Goal: Task Accomplishment & Management: Complete application form

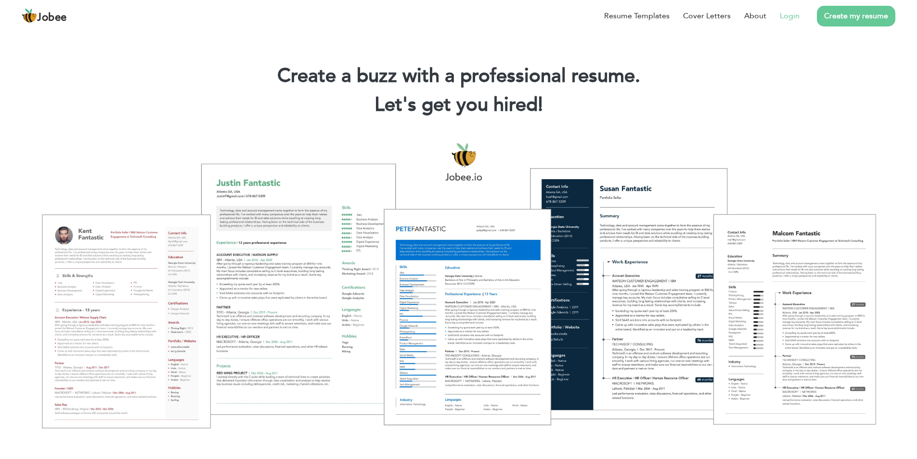
click at [784, 20] on link "Login" at bounding box center [790, 16] width 20 height 12
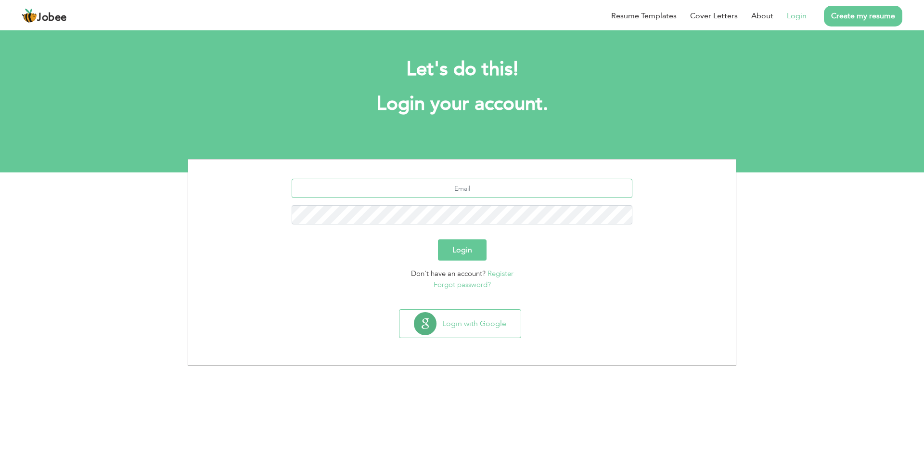
click at [447, 190] on input "text" at bounding box center [462, 188] width 341 height 19
click div "Login"
click button "Login with Google"
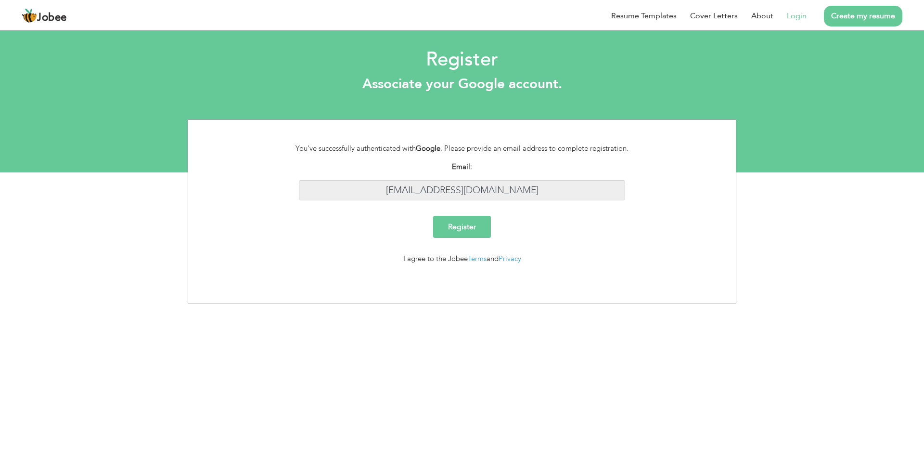
click at [492, 200] on input "amirbsse@gmail.com" at bounding box center [462, 190] width 327 height 21
click at [493, 200] on input "[EMAIL_ADDRESS][DOMAIN_NAME]" at bounding box center [462, 190] width 327 height 21
click at [467, 226] on input "Register" at bounding box center [462, 227] width 58 height 22
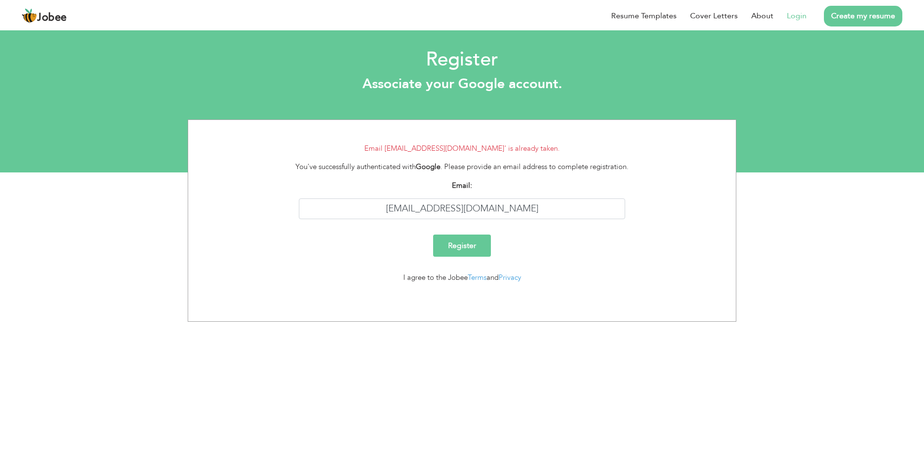
click at [342, 1] on header "Jobee Resume Templates Cover Letters About Login Create my resume" at bounding box center [462, 15] width 924 height 31
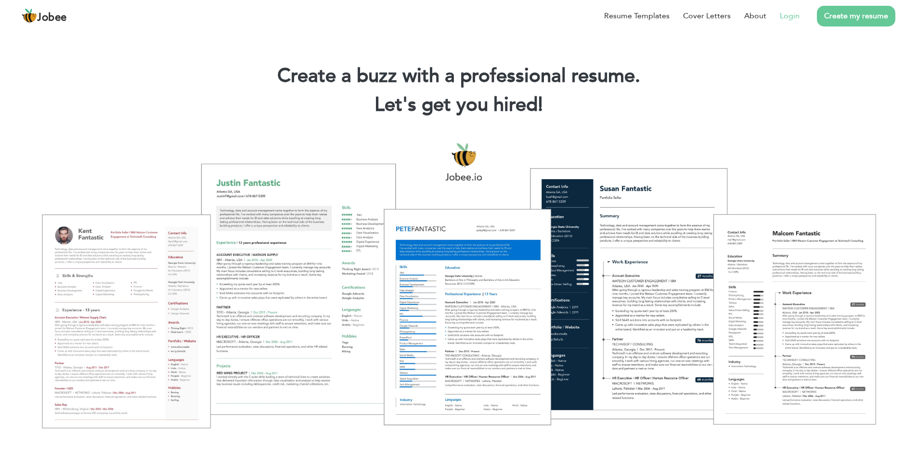
click at [794, 14] on link "Login" at bounding box center [790, 16] width 20 height 12
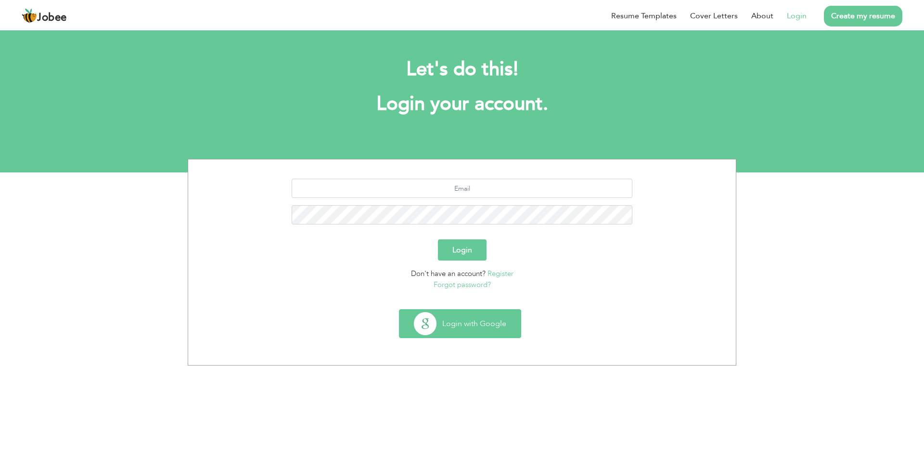
click at [470, 320] on button "Login with Google" at bounding box center [460, 324] width 121 height 28
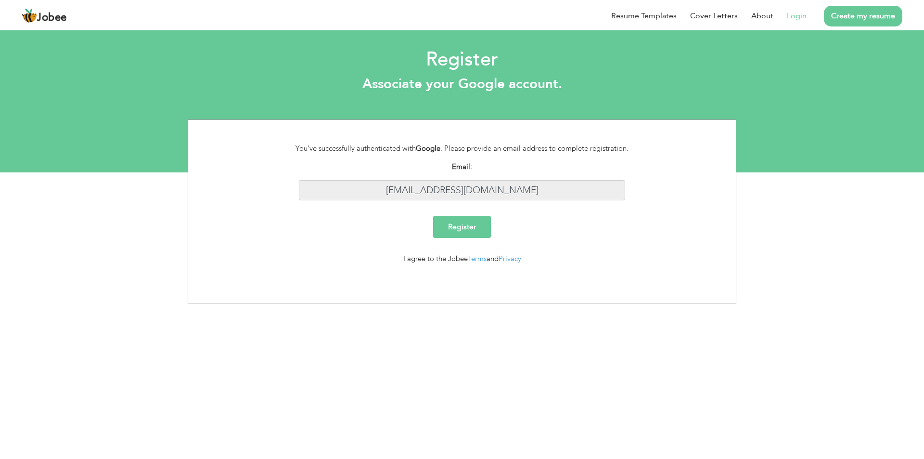
click at [476, 186] on input "[EMAIL_ADDRESS][DOMAIN_NAME]" at bounding box center [462, 190] width 327 height 21
click at [518, 194] on input "[EMAIL_ADDRESS][DOMAIN_NAME]" at bounding box center [462, 190] width 327 height 21
click at [475, 222] on input "Register" at bounding box center [462, 227] width 58 height 22
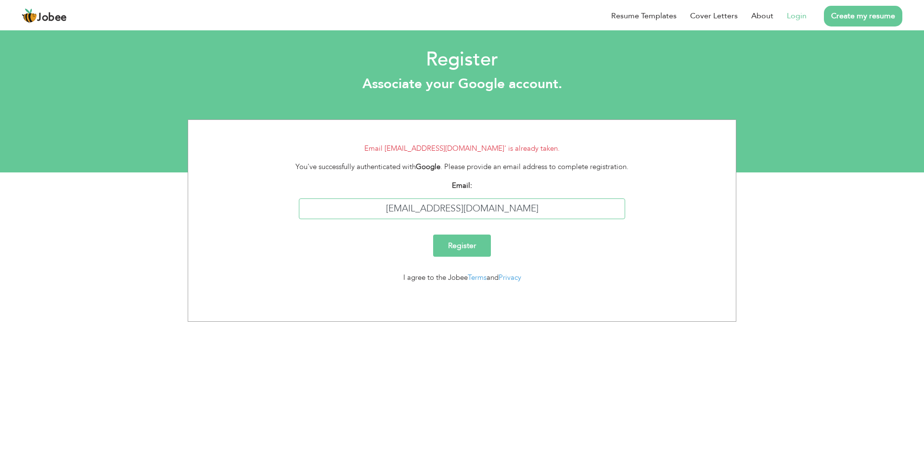
click at [484, 213] on input "[EMAIL_ADDRESS][DOMAIN_NAME]" at bounding box center [462, 208] width 327 height 21
click at [528, 209] on input "[EMAIL_ADDRESS][DOMAIN_NAME]" at bounding box center [462, 208] width 327 height 21
type input "[EMAIL_ADDRESS][DOMAIN_NAME]"
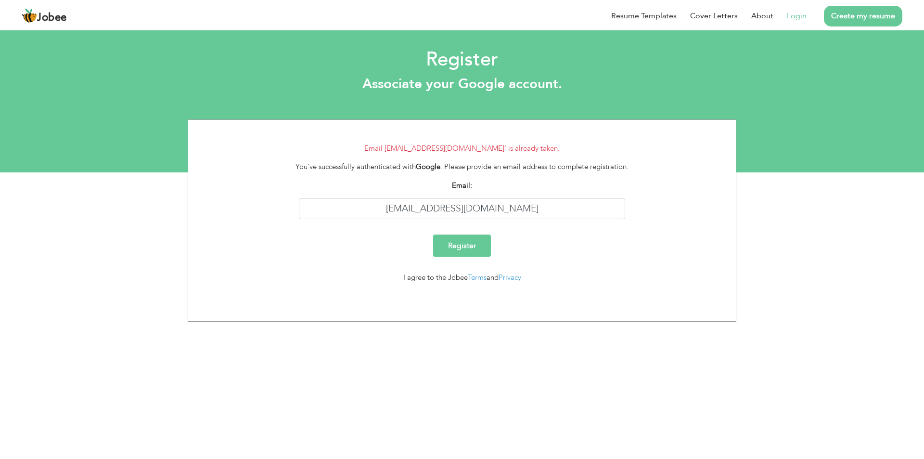
click at [454, 240] on input "Register" at bounding box center [462, 245] width 58 height 22
click at [803, 14] on link "Login" at bounding box center [797, 16] width 20 height 12
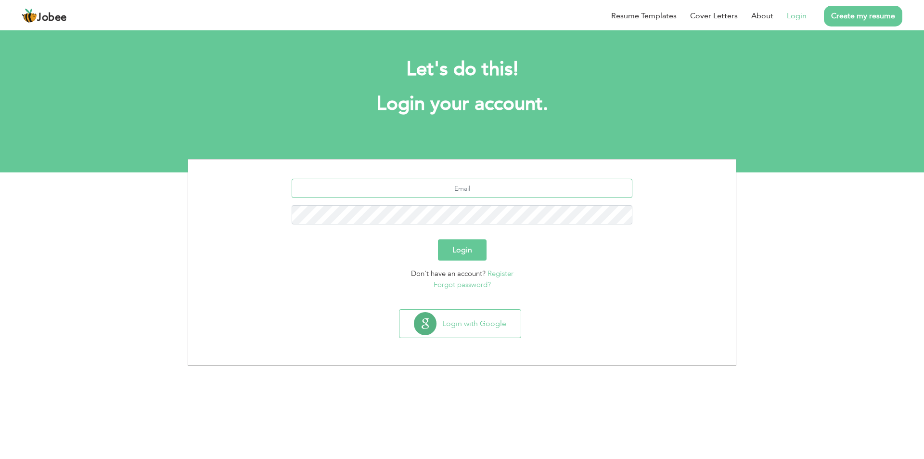
click at [513, 181] on input "text" at bounding box center [462, 188] width 341 height 19
type input "[EMAIL_ADDRESS][DOMAIN_NAME]"
click at [461, 250] on button "Login" at bounding box center [462, 249] width 49 height 21
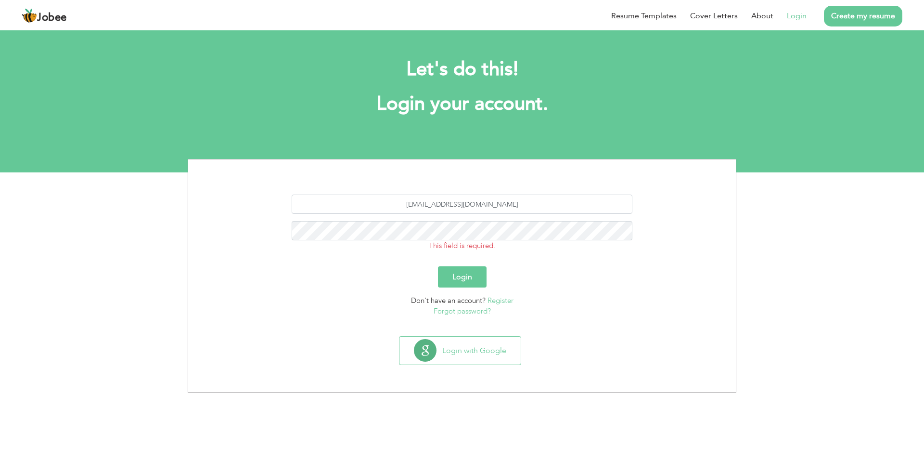
click at [461, 245] on span "This field is required." at bounding box center [462, 246] width 66 height 10
click at [477, 312] on link "Forgot password?" at bounding box center [462, 311] width 57 height 10
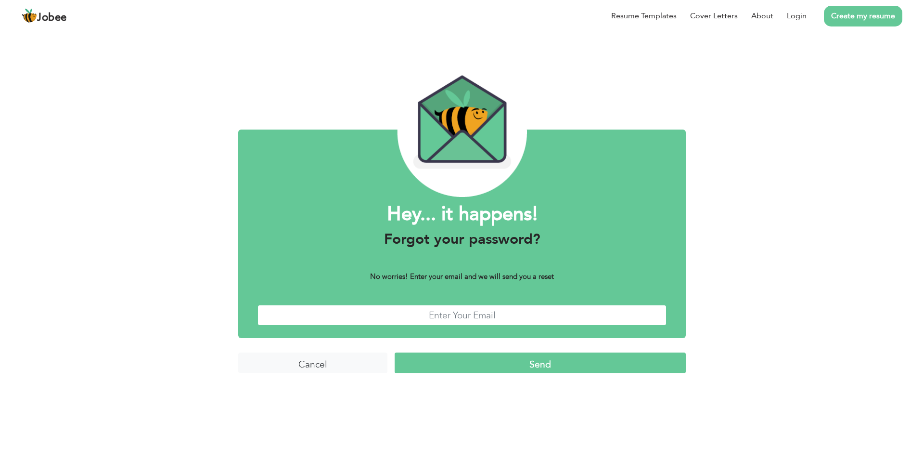
click at [505, 309] on input "text" at bounding box center [462, 315] width 409 height 21
type input "[EMAIL_ADDRESS][DOMAIN_NAME]"
click at [516, 364] on input "Send" at bounding box center [540, 362] width 291 height 21
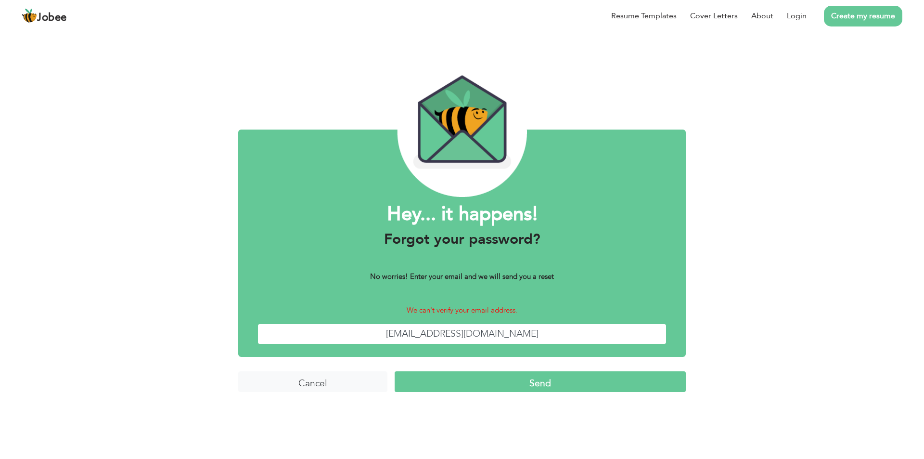
click at [452, 333] on input "[EMAIL_ADDRESS][DOMAIN_NAME]" at bounding box center [462, 334] width 409 height 21
type input "[EMAIL_ADDRESS][DOMAIN_NAME]"
click at [516, 382] on input "Send" at bounding box center [540, 381] width 291 height 21
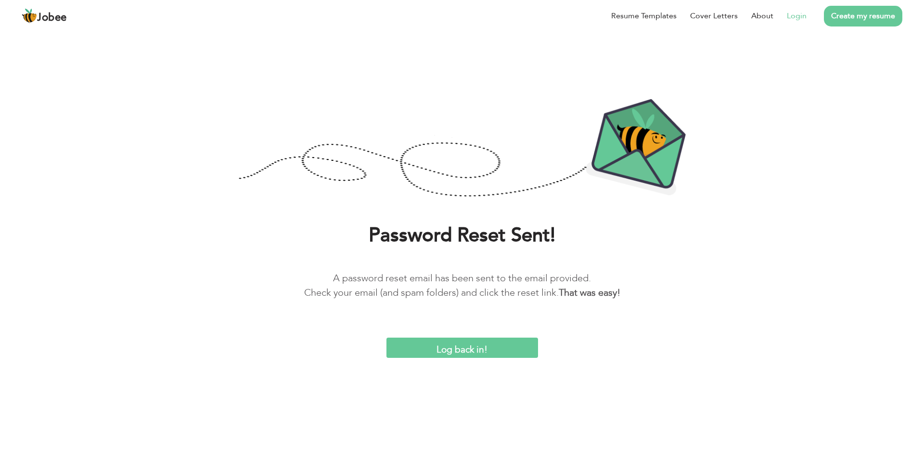
click at [792, 21] on link "Login" at bounding box center [797, 16] width 20 height 12
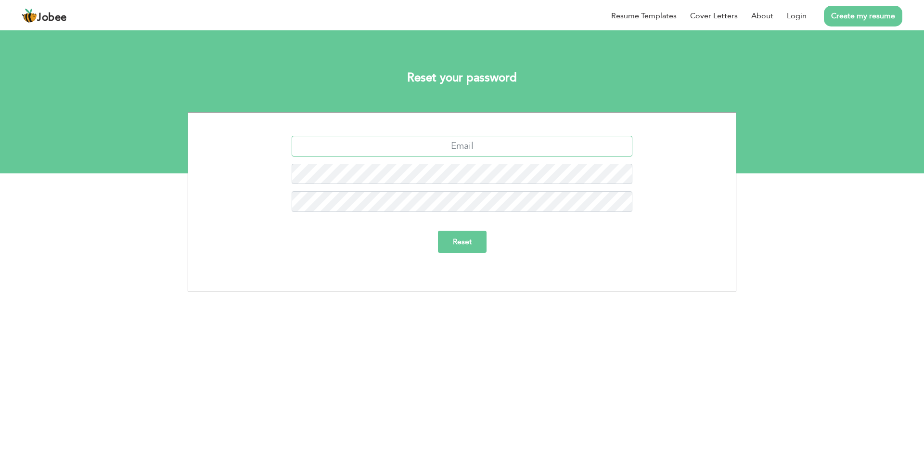
click at [480, 153] on input "text" at bounding box center [462, 146] width 341 height 21
type input "amirbsse@gmail.com"
click at [473, 235] on input "Reset" at bounding box center [462, 242] width 49 height 22
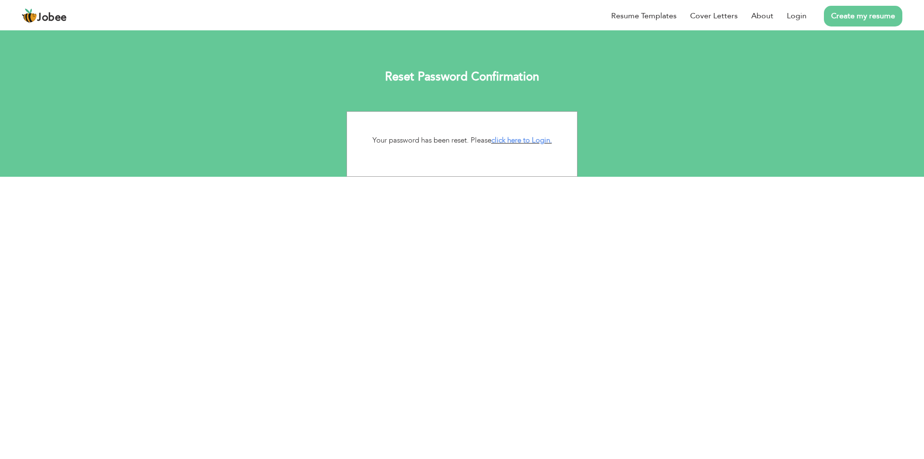
click at [527, 145] on p "Your password has been reset. Please click here to Login." at bounding box center [462, 140] width 216 height 11
click at [529, 140] on link "click here to Login." at bounding box center [522, 140] width 61 height 10
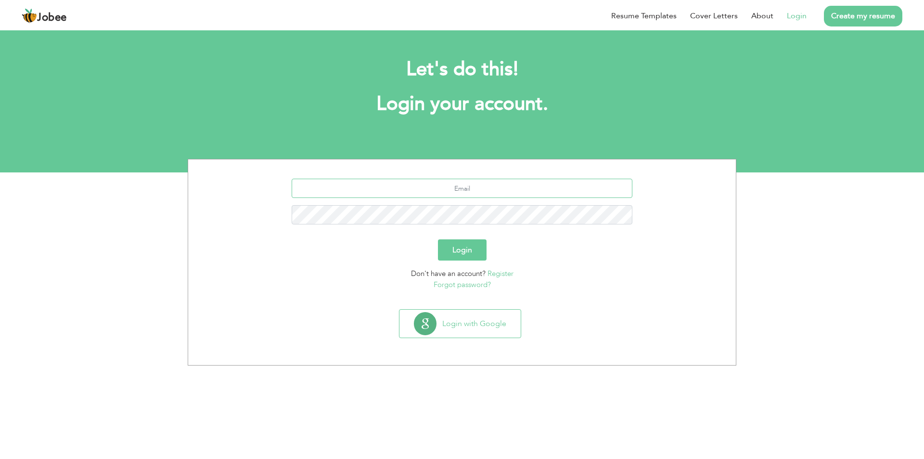
click at [467, 185] on input "text" at bounding box center [462, 188] width 341 height 19
type input "[EMAIL_ADDRESS][DOMAIN_NAME]"
click at [453, 239] on form "[EMAIL_ADDRESS][DOMAIN_NAME] Login Don't have an account? Register Forgot passw…" at bounding box center [461, 234] width 533 height 111
click at [459, 251] on button "Login" at bounding box center [462, 249] width 49 height 21
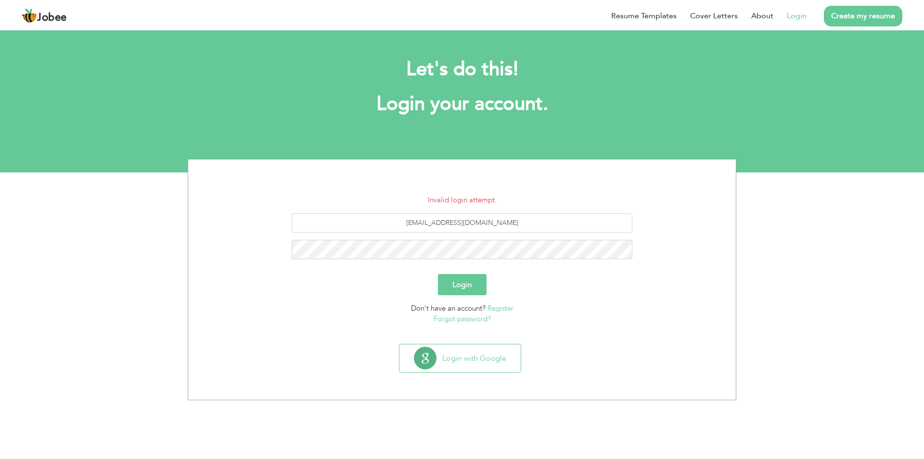
click at [462, 278] on button "Login" at bounding box center [462, 284] width 49 height 21
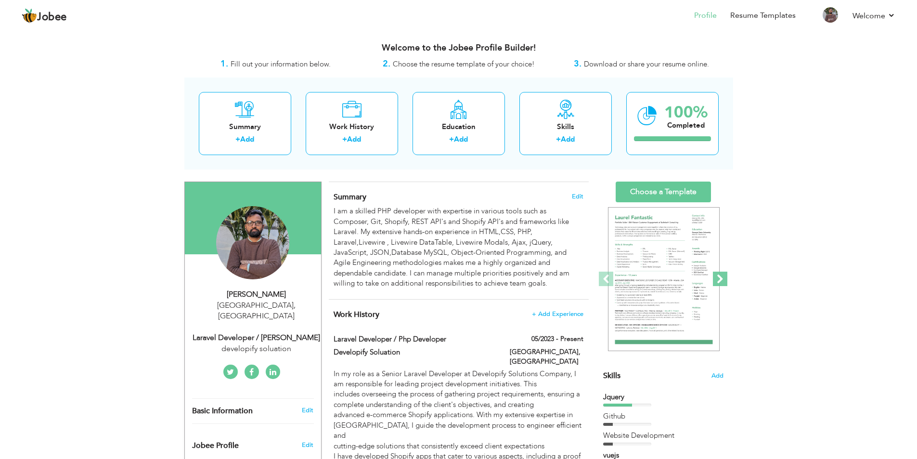
click at [723, 285] on span at bounding box center [720, 279] width 14 height 14
click at [611, 277] on span at bounding box center [606, 279] width 14 height 14
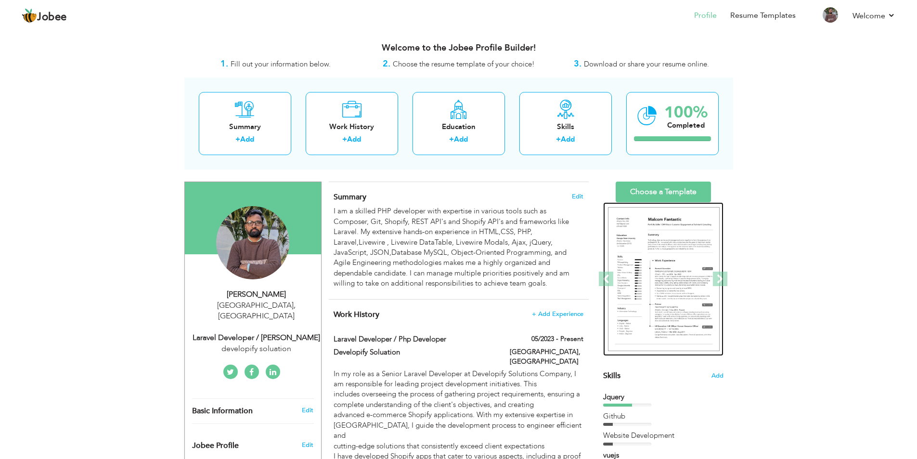
click at [692, 275] on img at bounding box center [664, 279] width 112 height 144
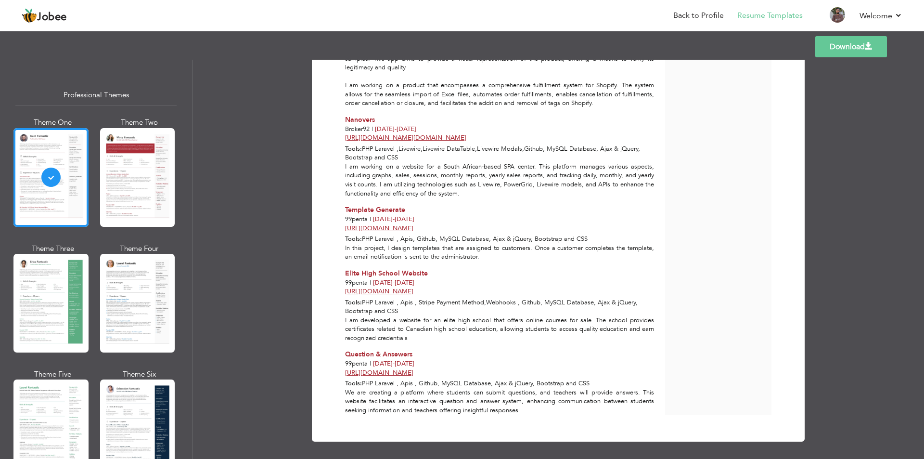
scroll to position [943, 0]
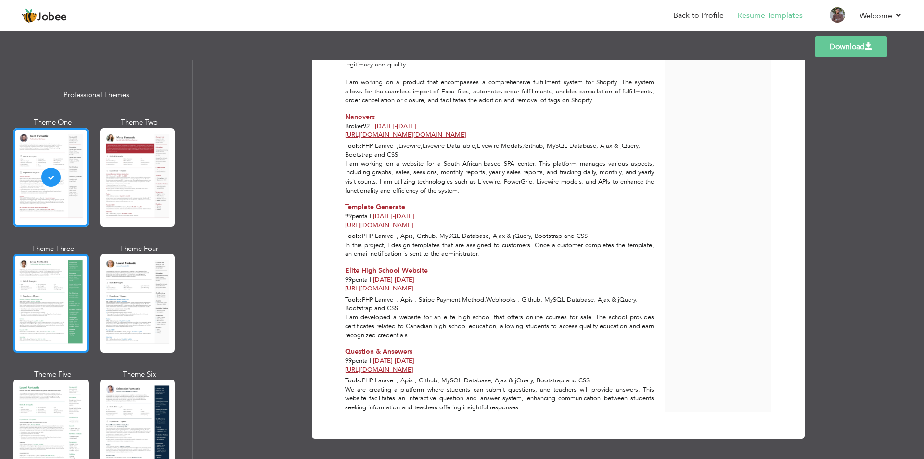
click at [74, 310] on div at bounding box center [50, 303] width 75 height 99
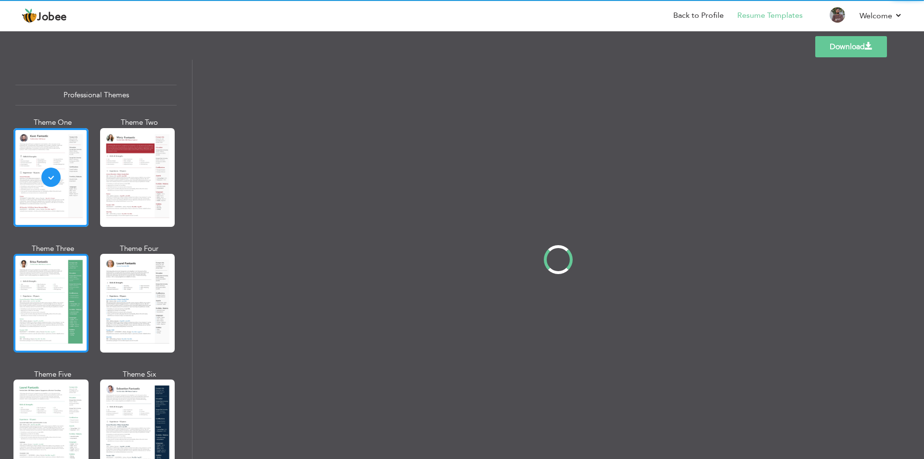
scroll to position [0, 0]
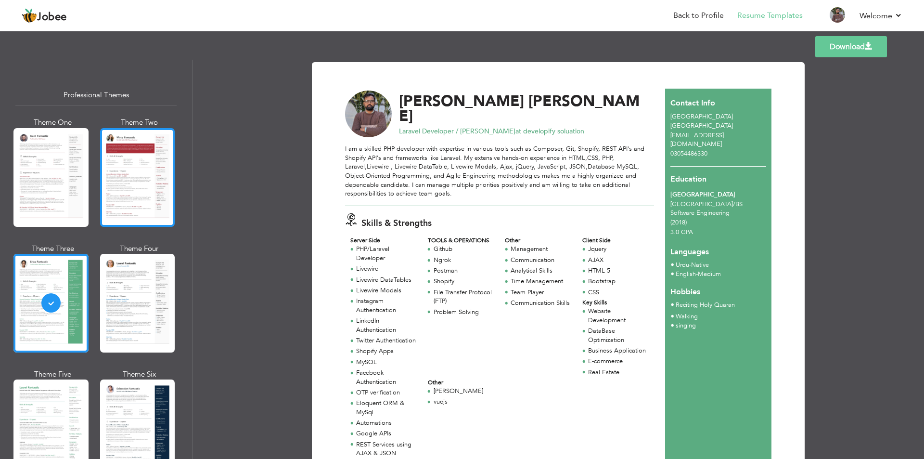
click at [135, 197] on div at bounding box center [137, 177] width 75 height 99
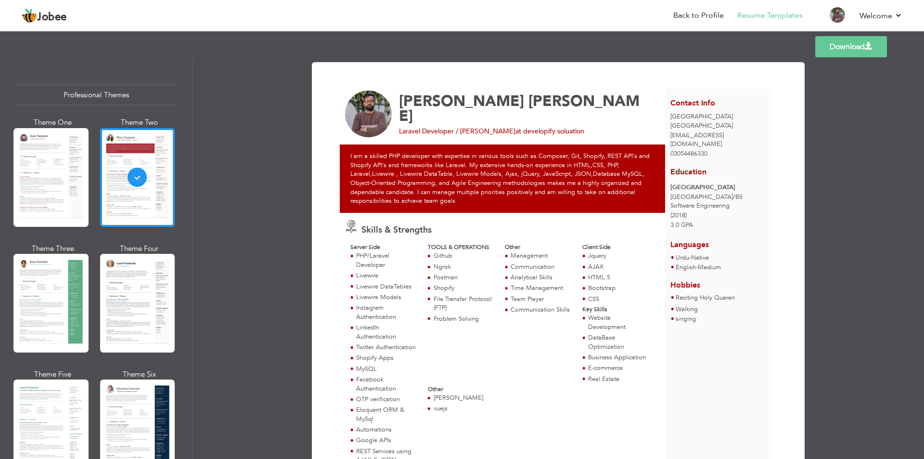
click at [362, 116] on img at bounding box center [368, 114] width 47 height 47
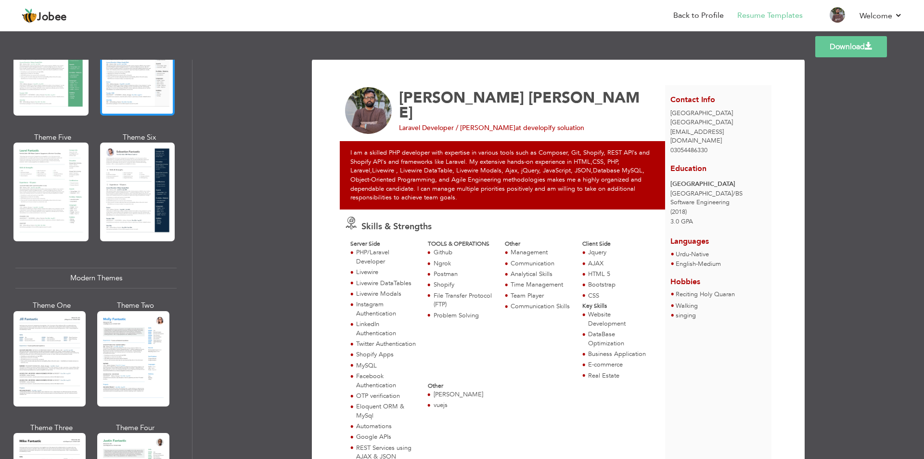
scroll to position [266, 0]
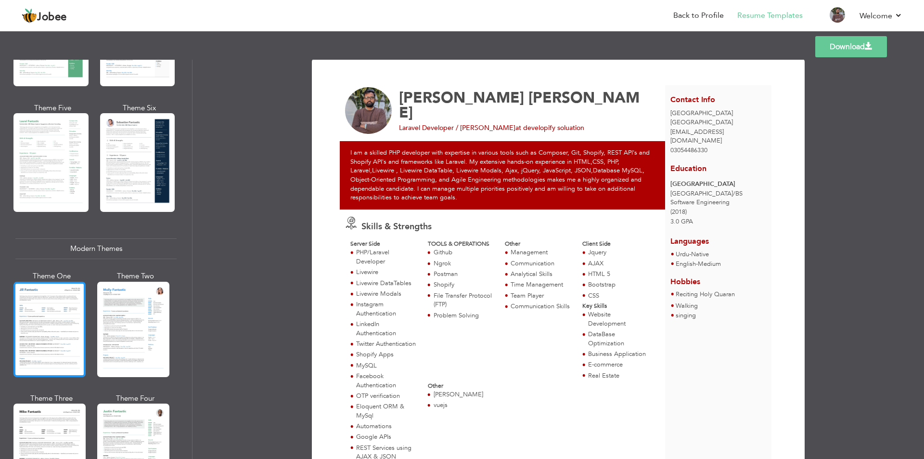
click at [40, 337] on div at bounding box center [49, 329] width 72 height 95
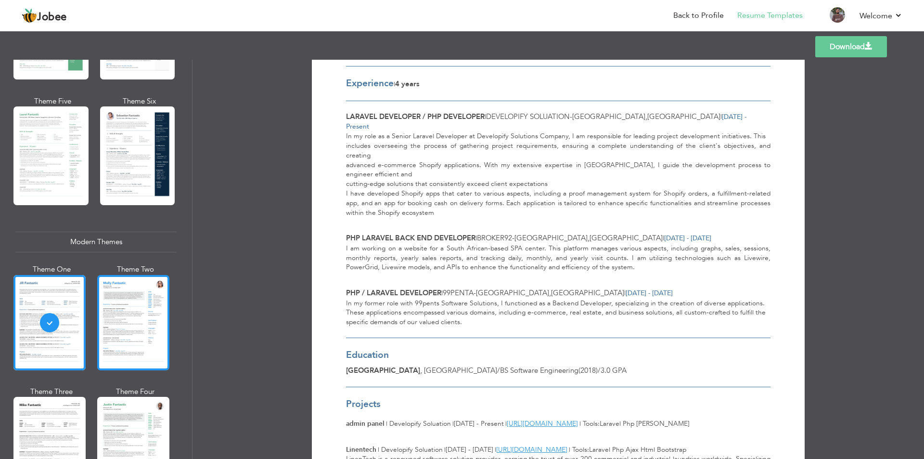
scroll to position [276, 0]
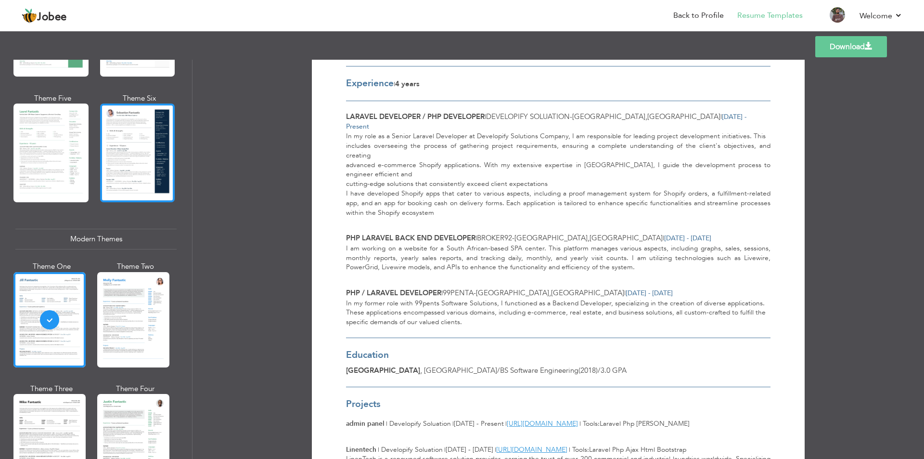
click at [144, 157] on div at bounding box center [137, 153] width 75 height 99
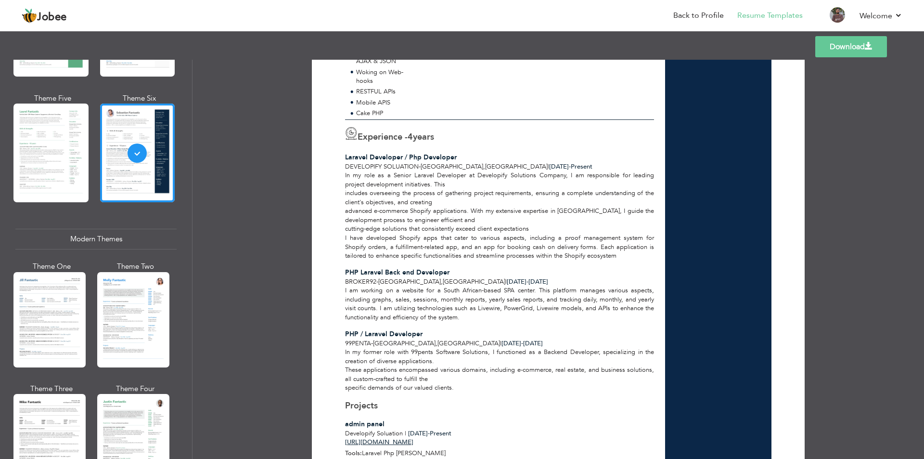
scroll to position [417, 0]
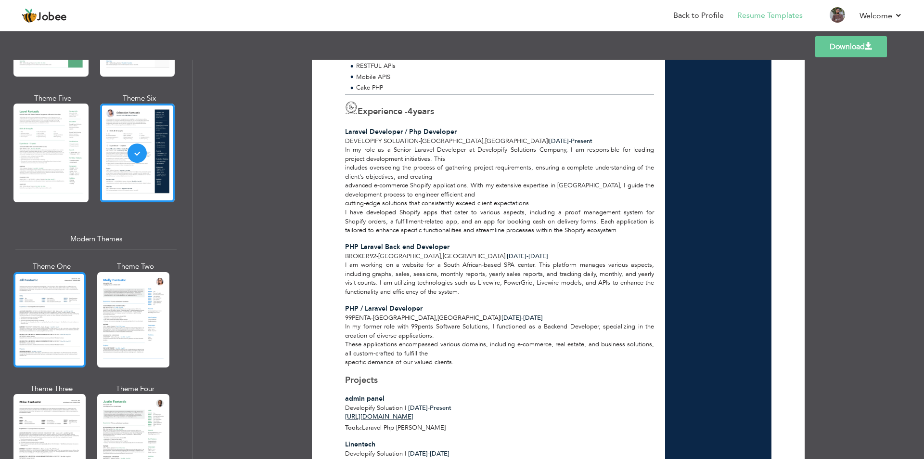
click at [43, 309] on div at bounding box center [49, 319] width 72 height 95
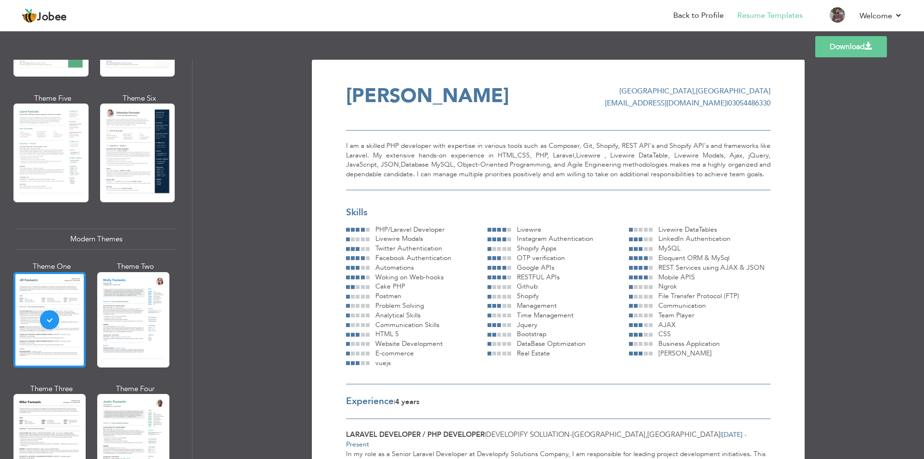
scroll to position [0, 0]
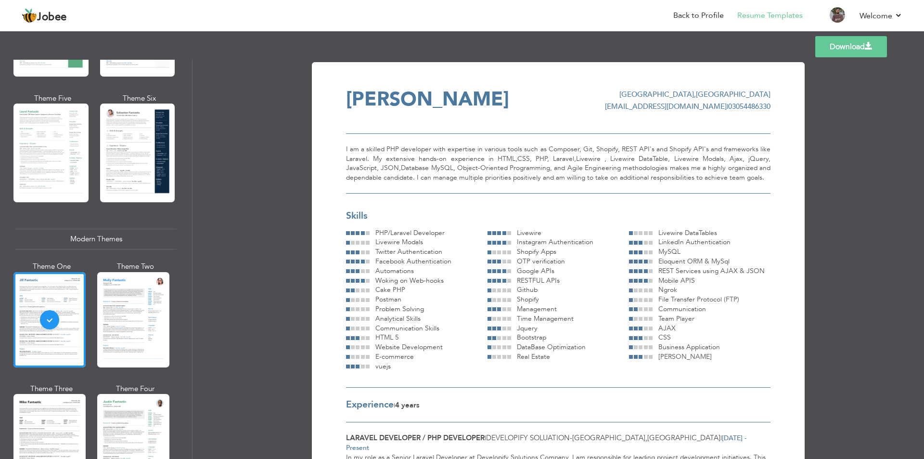
click at [849, 48] on link "Download" at bounding box center [852, 46] width 72 height 21
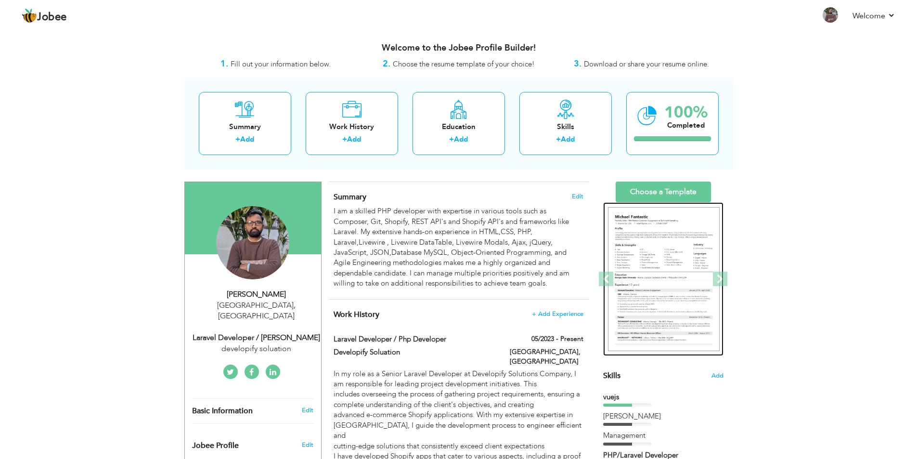
click at [687, 267] on img at bounding box center [664, 279] width 112 height 144
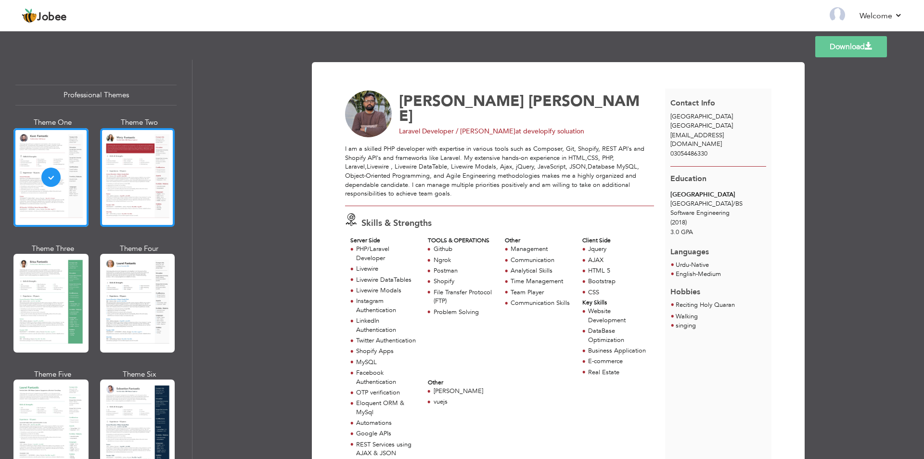
click at [124, 164] on div at bounding box center [137, 177] width 75 height 99
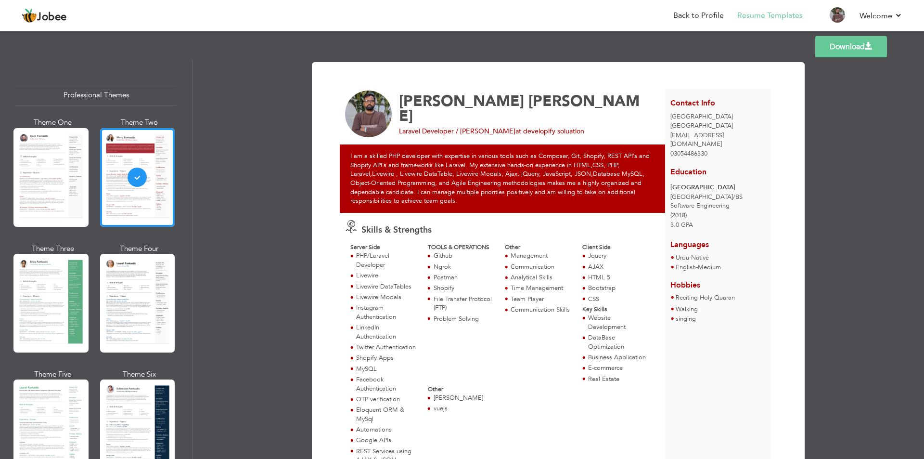
click at [438, 175] on div "I am a skilled PHP developer with expertise in various tools such as Composer, …" at bounding box center [505, 178] width 331 height 68
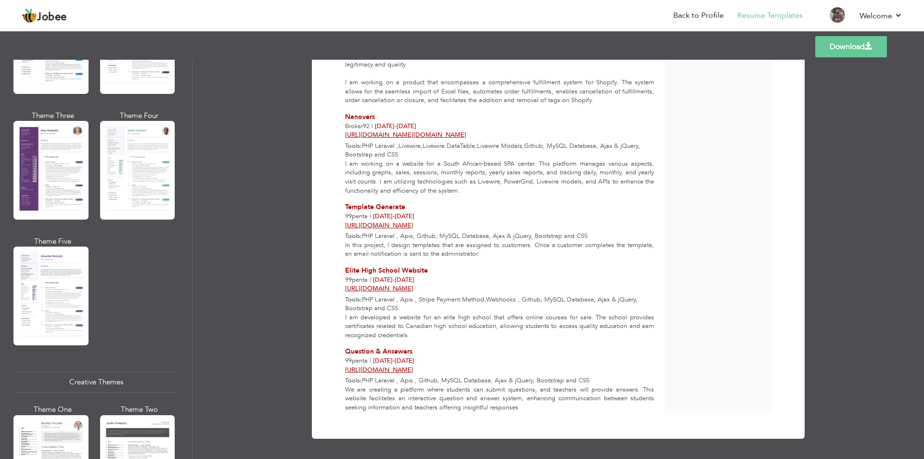
scroll to position [838, 0]
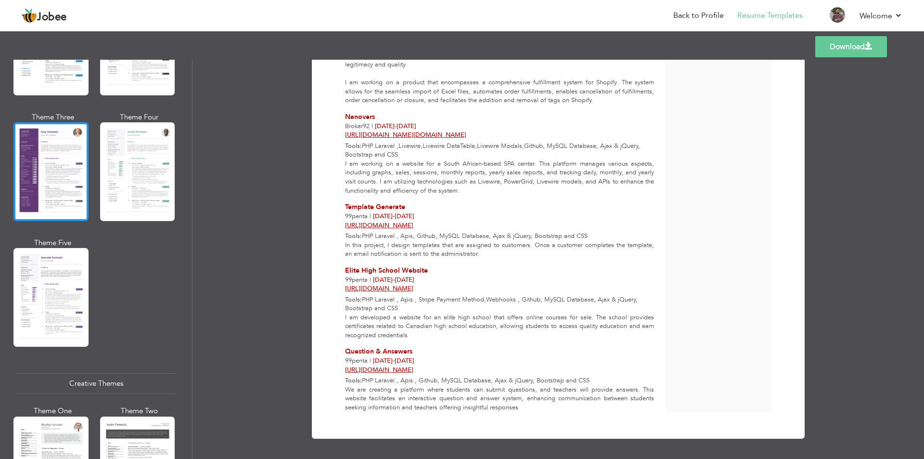
click at [55, 177] on div at bounding box center [50, 171] width 75 height 99
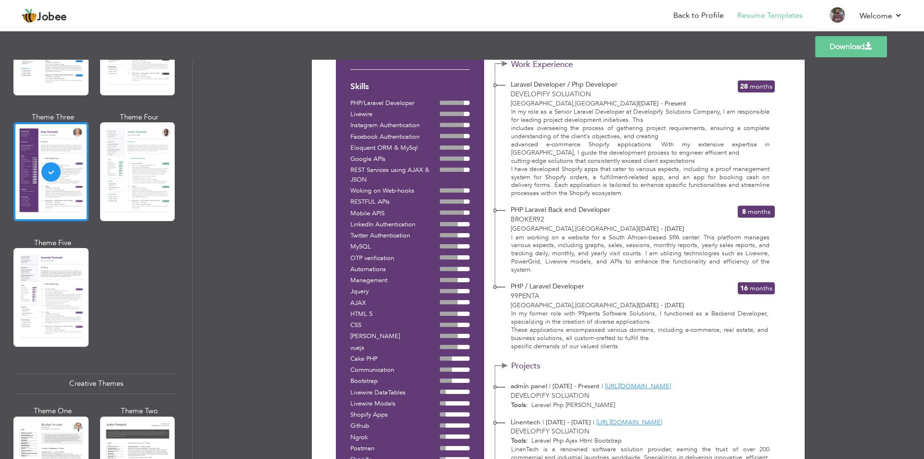
scroll to position [0, 0]
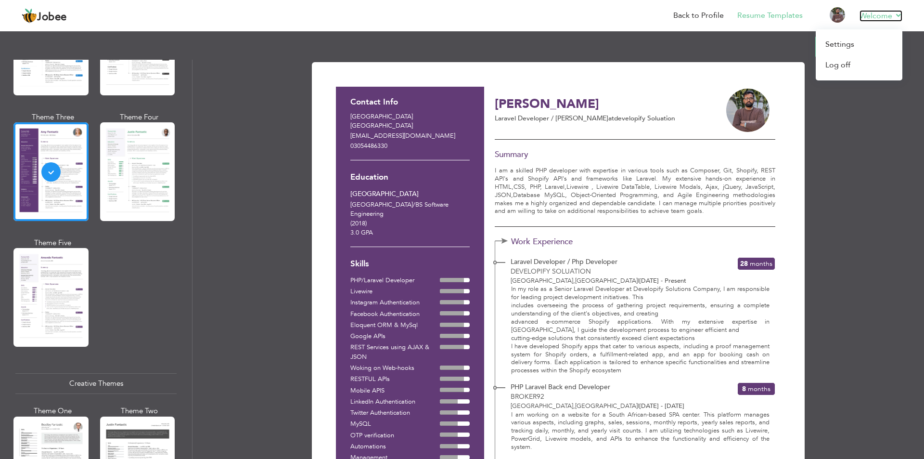
click at [885, 13] on link "Welcome" at bounding box center [881, 16] width 43 height 12
click at [846, 70] on link "Log off" at bounding box center [859, 65] width 87 height 21
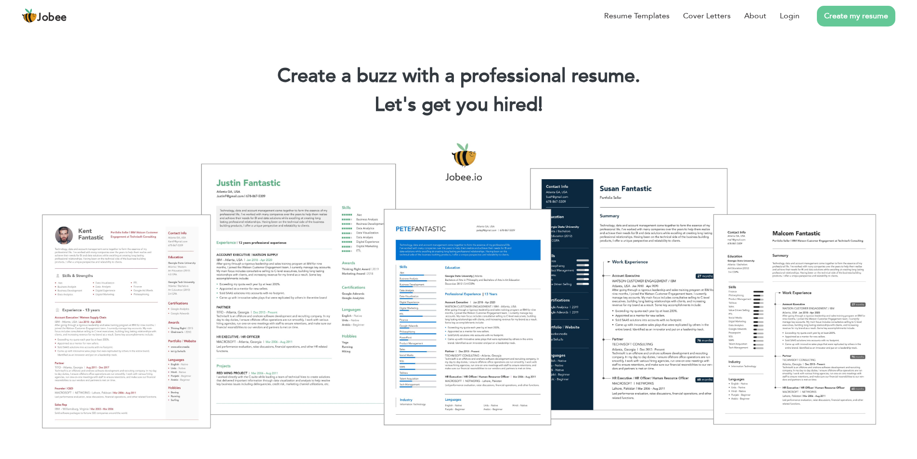
click at [289, 237] on div at bounding box center [458, 284] width 903 height 319
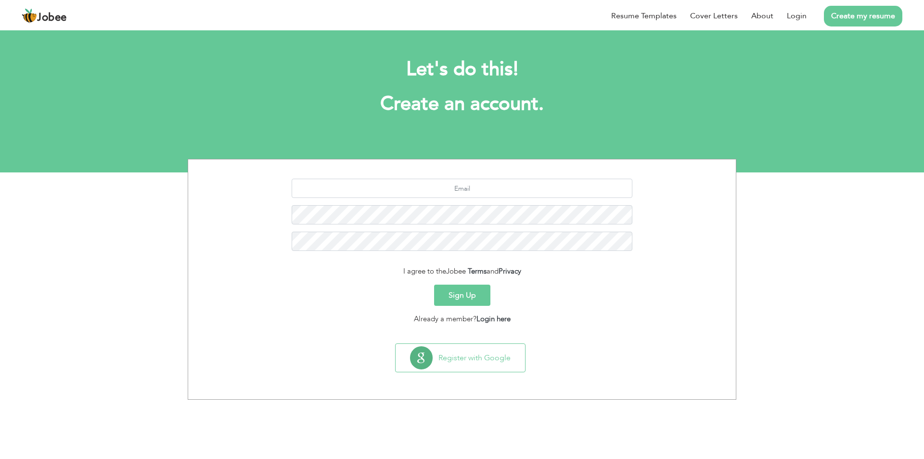
click at [872, 16] on link "Create my resume" at bounding box center [863, 16] width 78 height 21
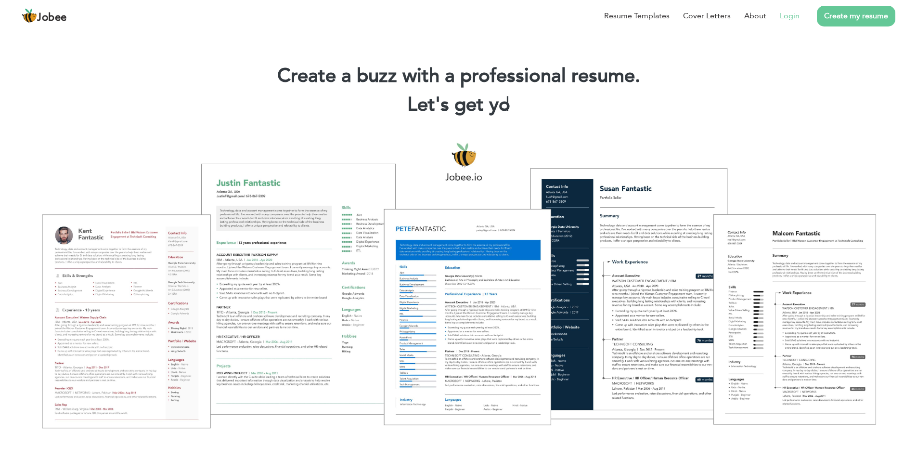
click at [796, 18] on link "Login" at bounding box center [790, 16] width 20 height 12
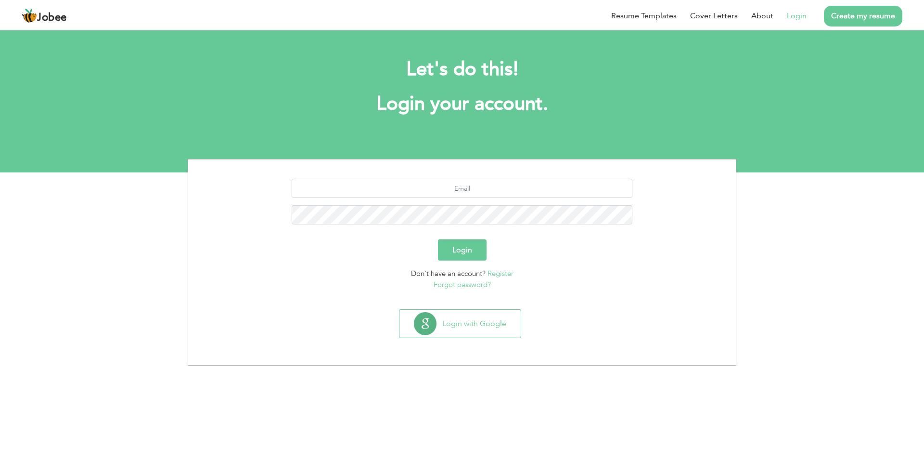
click at [471, 284] on link "Forgot password?" at bounding box center [462, 285] width 57 height 10
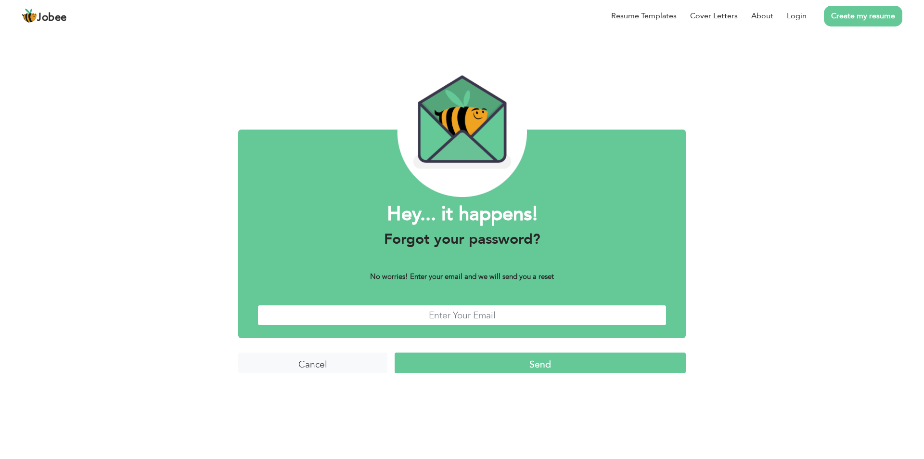
click at [452, 313] on input "text" at bounding box center [462, 315] width 409 height 21
type input "[EMAIL_ADDRESS][DOMAIN_NAME]"
click at [544, 365] on input "Send" at bounding box center [540, 362] width 291 height 21
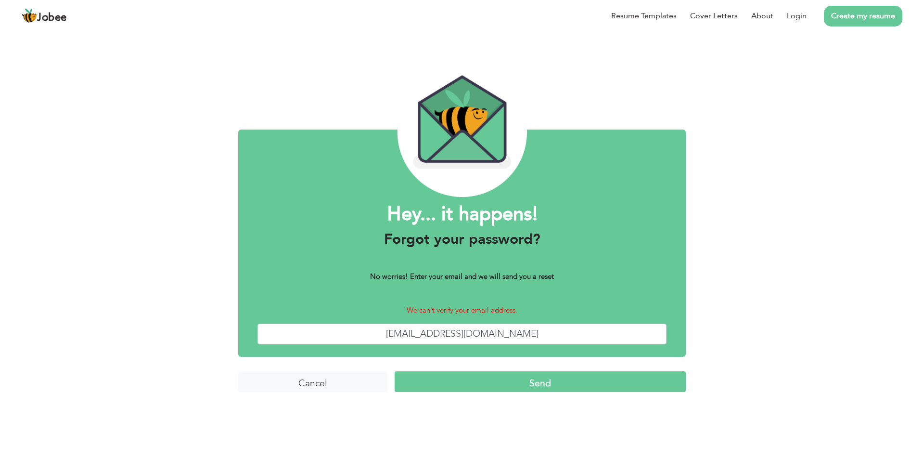
click at [880, 20] on link "Create my resume" at bounding box center [863, 16] width 78 height 21
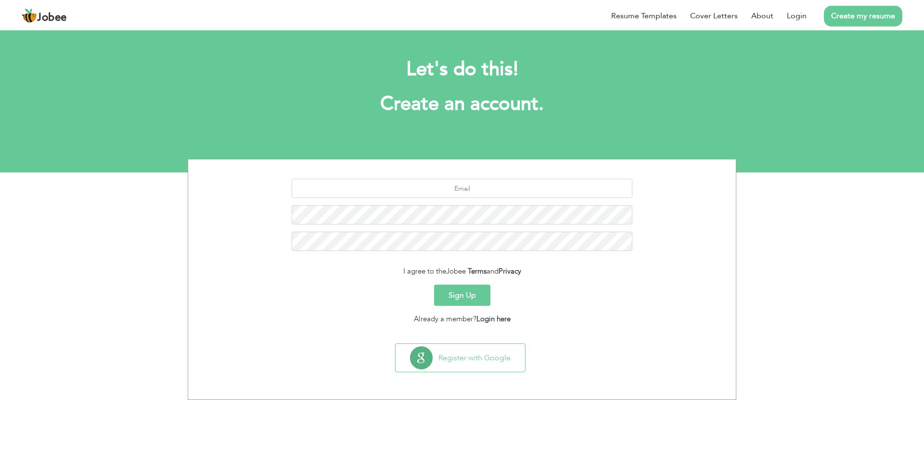
click at [445, 199] on div at bounding box center [461, 218] width 533 height 79
click at [452, 196] on input "text" at bounding box center [462, 188] width 341 height 19
click at [479, 301] on button "Sign Up" at bounding box center [462, 295] width 56 height 21
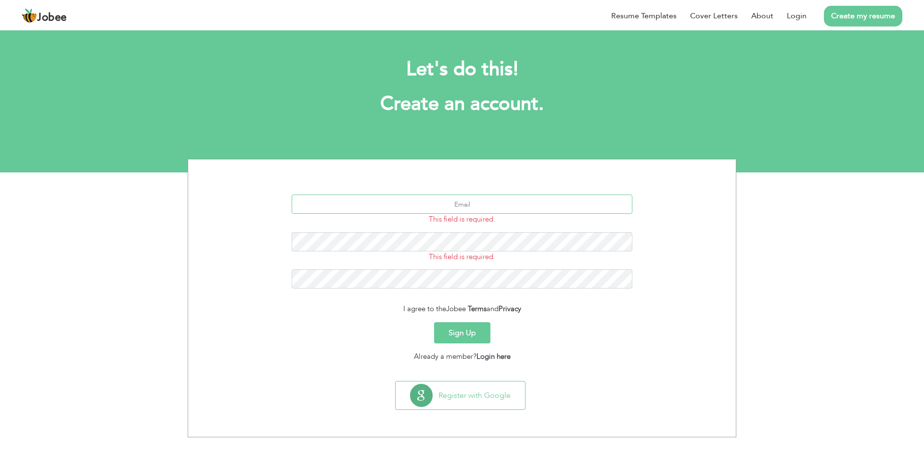
click at [459, 203] on input "text" at bounding box center [462, 203] width 341 height 19
type input "a"
click at [509, 207] on input "text" at bounding box center [462, 203] width 341 height 19
type input "amirhassan4486@gmail.com"
click at [470, 328] on button "Sign Up" at bounding box center [462, 332] width 56 height 21
